Goal: Information Seeking & Learning: Check status

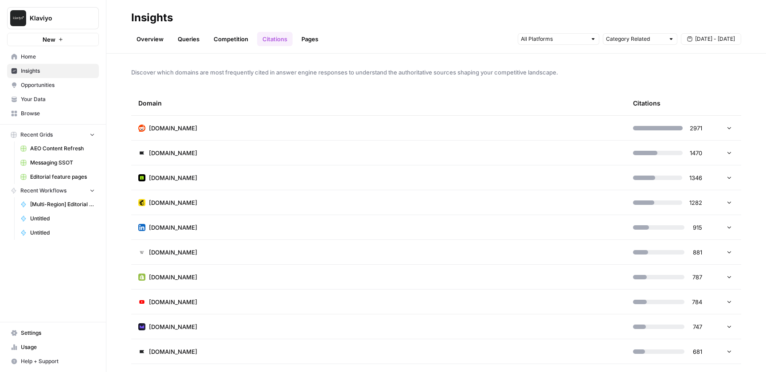
click at [39, 84] on span "Opportunities" at bounding box center [58, 85] width 74 height 8
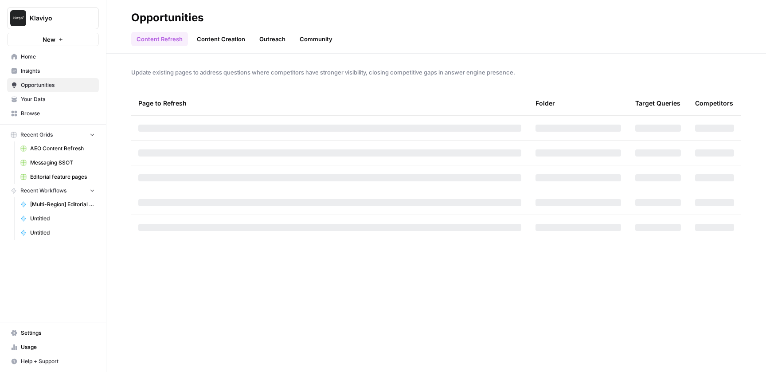
click at [208, 37] on link "Content Creation" at bounding box center [220, 39] width 59 height 14
click at [263, 39] on link "Outreach" at bounding box center [272, 39] width 37 height 14
click at [31, 96] on span "Your Data" at bounding box center [58, 99] width 74 height 8
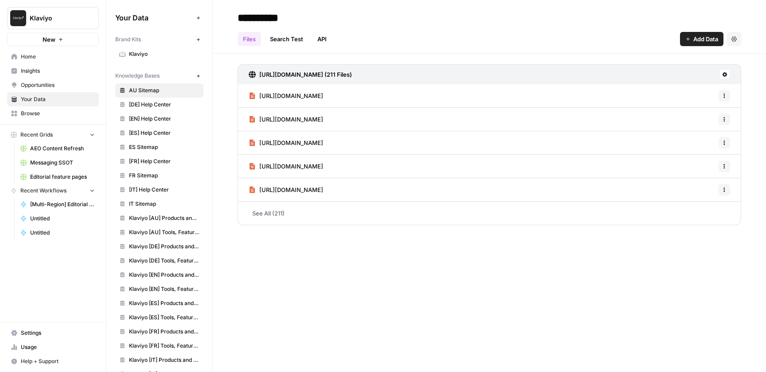
click at [45, 86] on span "Opportunities" at bounding box center [58, 85] width 74 height 8
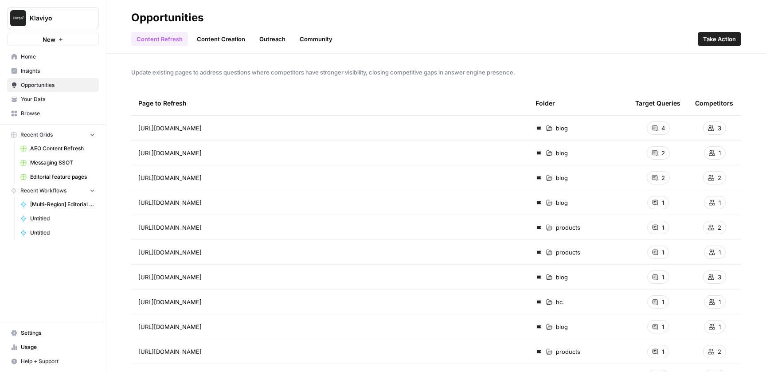
click at [46, 68] on span "Insights" at bounding box center [58, 71] width 74 height 8
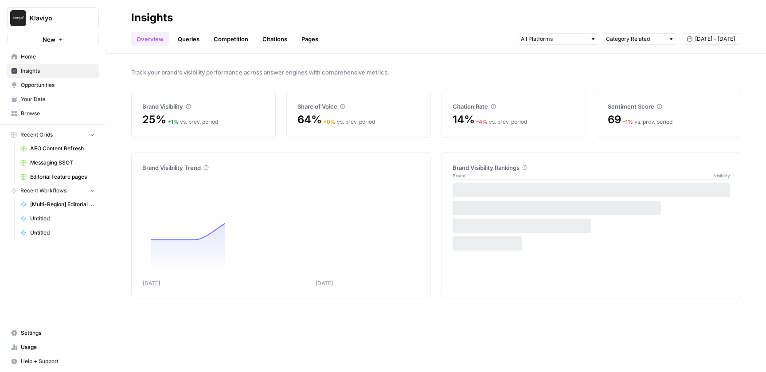
click at [272, 42] on link "Citations" at bounding box center [274, 39] width 35 height 14
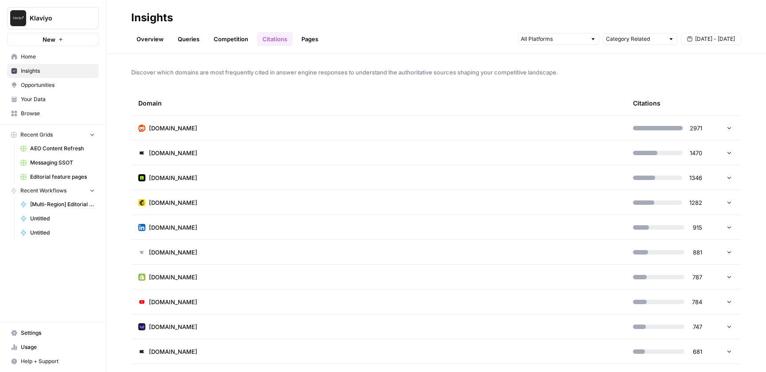
click at [196, 39] on link "Queries" at bounding box center [188, 39] width 32 height 14
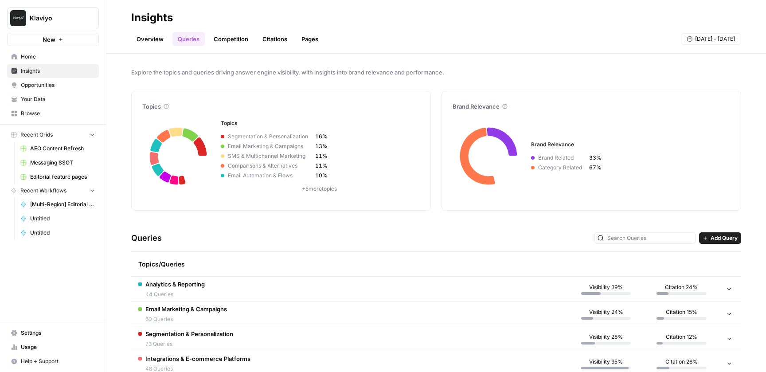
click at [148, 42] on link "Overview" at bounding box center [150, 39] width 38 height 14
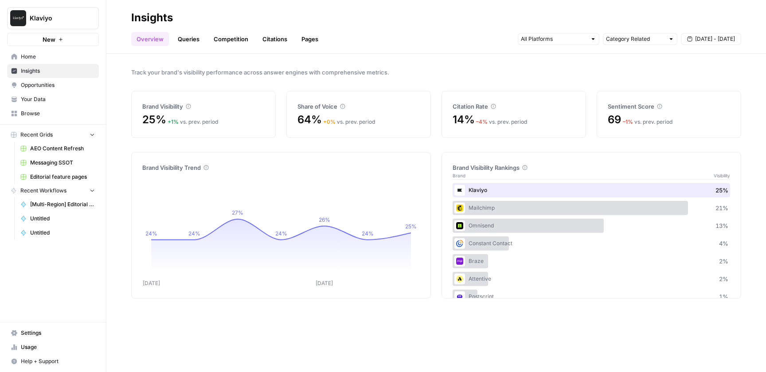
click at [274, 41] on link "Citations" at bounding box center [274, 39] width 35 height 14
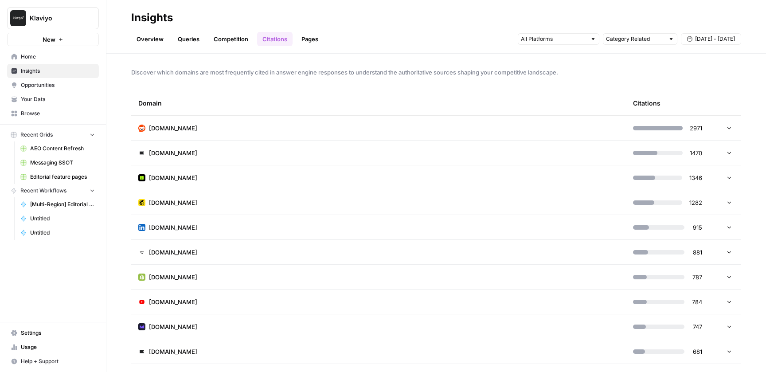
click at [312, 35] on link "Pages" at bounding box center [309, 39] width 27 height 14
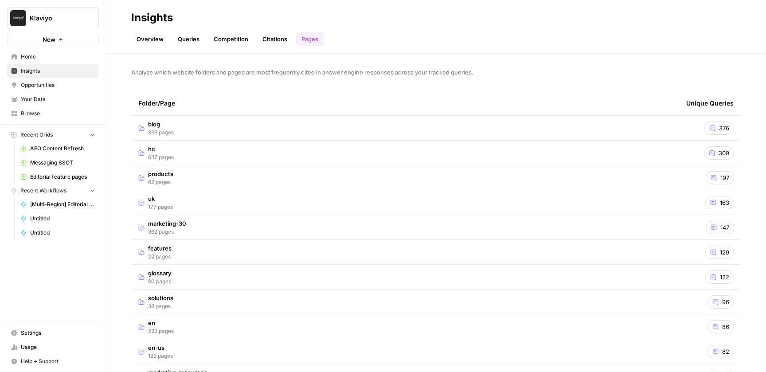
click at [271, 46] on header "Insights Overview Queries Competition Citations Pages" at bounding box center [435, 27] width 659 height 54
click at [278, 33] on link "Citations" at bounding box center [274, 39] width 35 height 14
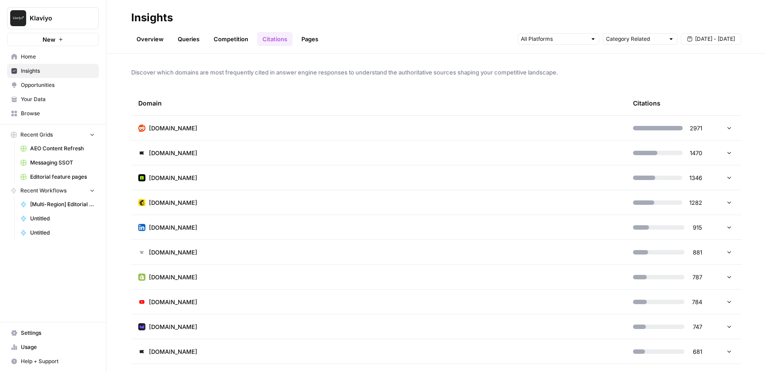
click at [129, 36] on header "Insights Overview Queries Competition Citations Pages Category Related [DATE] -…" at bounding box center [435, 27] width 659 height 54
click at [142, 40] on link "Overview" at bounding box center [150, 39] width 38 height 14
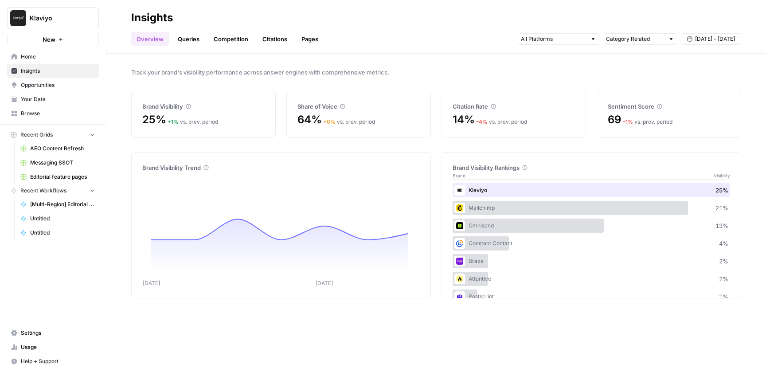
click at [271, 40] on link "Citations" at bounding box center [274, 39] width 35 height 14
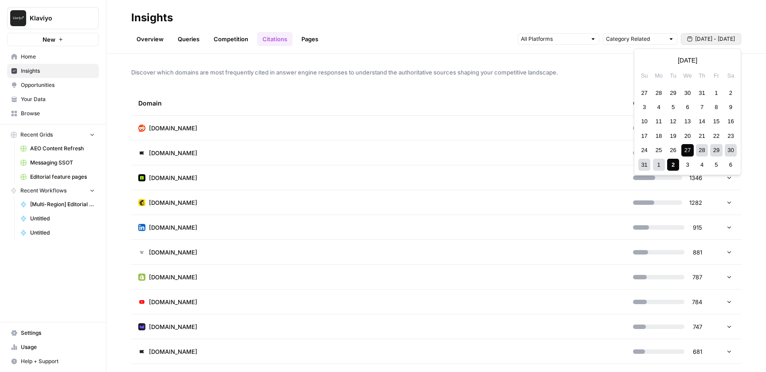
click at [721, 40] on span "[DATE] - [DATE]" at bounding box center [715, 39] width 40 height 8
click at [644, 135] on div "17" at bounding box center [644, 136] width 12 height 12
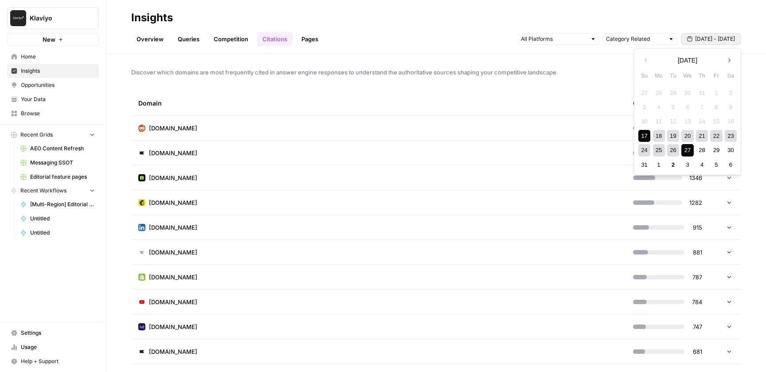
click at [690, 153] on div "27" at bounding box center [687, 150] width 12 height 12
